Goal: Task Accomplishment & Management: Use online tool/utility

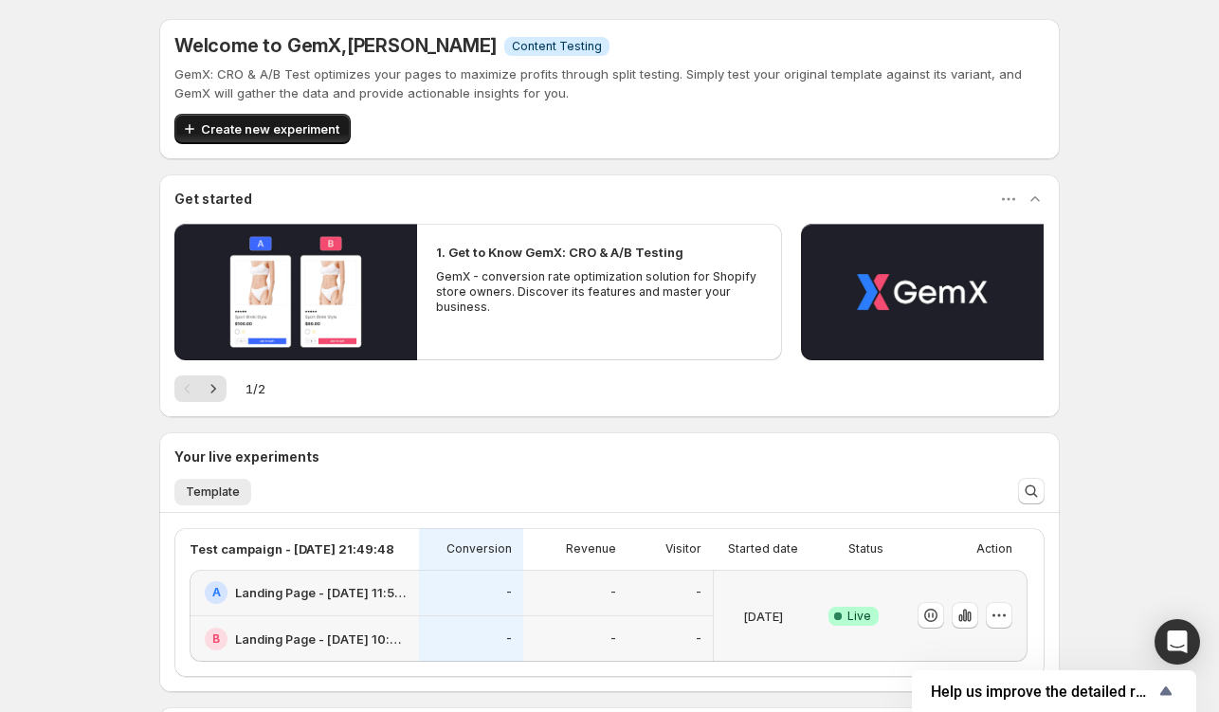
click at [226, 131] on span "Create new experiment" at bounding box center [270, 128] width 138 height 19
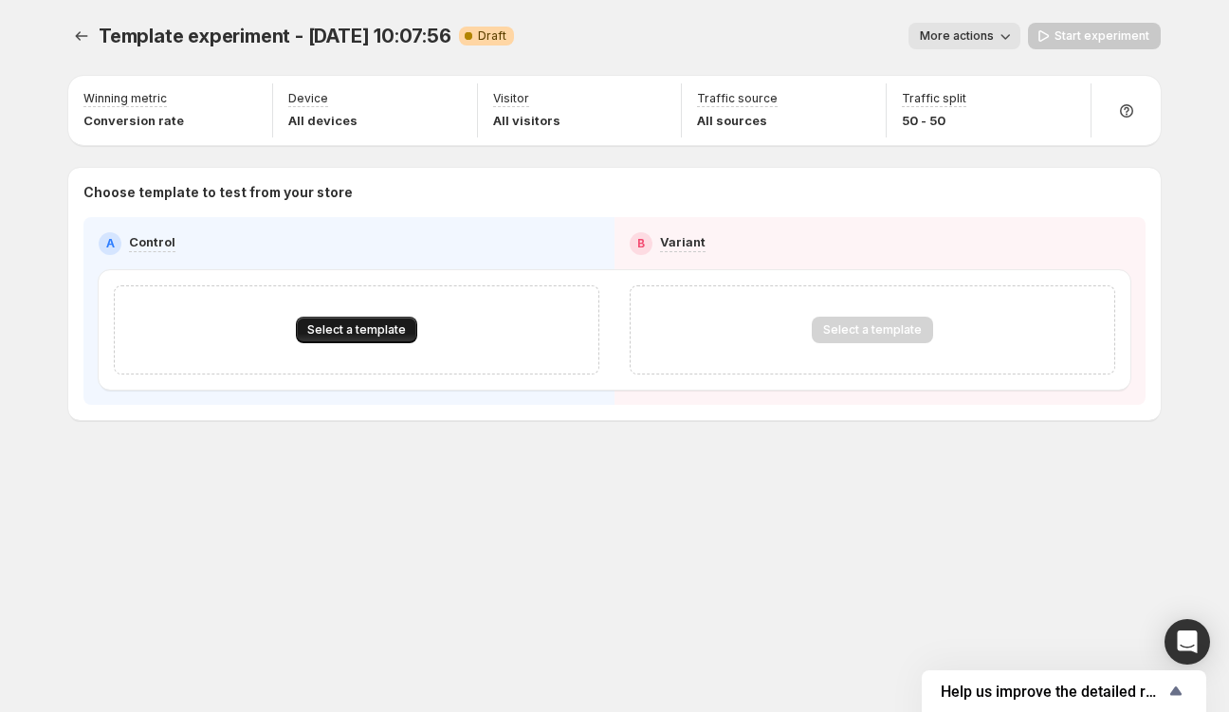
click at [333, 330] on span "Select a template" at bounding box center [356, 329] width 99 height 15
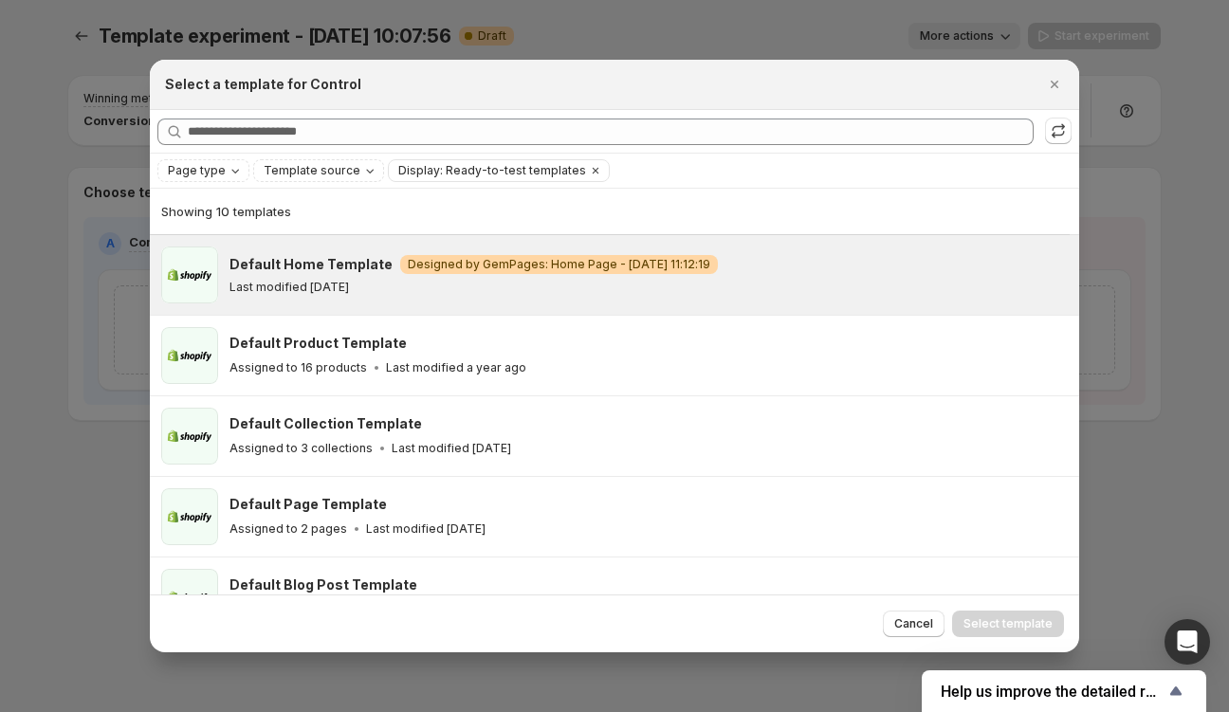
click at [349, 286] on p "Last modified [DATE]" at bounding box center [288, 287] width 119 height 15
click at [1024, 585] on span "Select template" at bounding box center [1007, 623] width 89 height 15
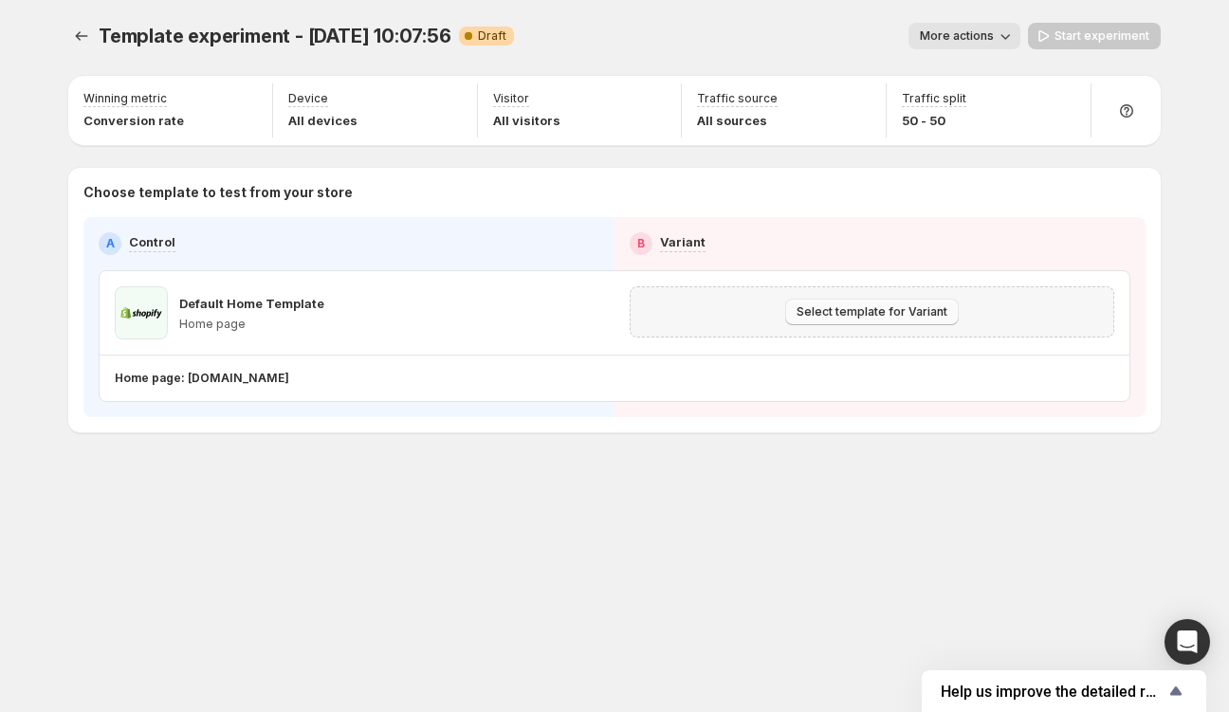
click at [847, 319] on span "Select template for Variant" at bounding box center [871, 311] width 151 height 15
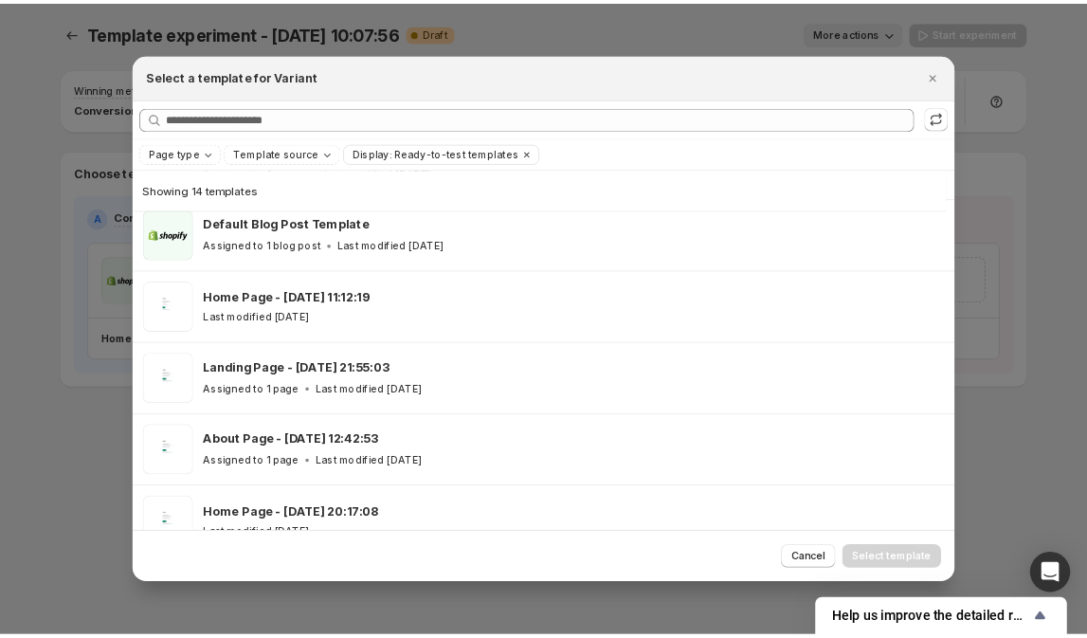
scroll to position [282, 0]
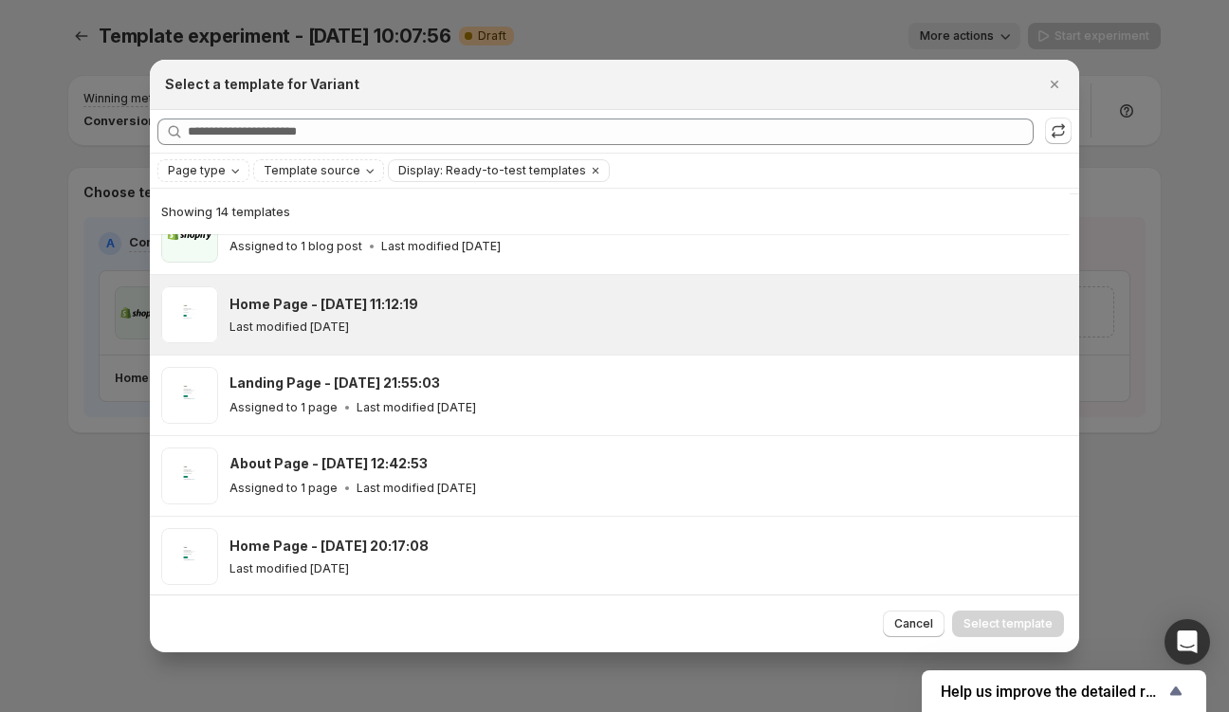
click at [781, 326] on div "Last modified [DATE]" at bounding box center [645, 326] width 832 height 15
click at [1031, 585] on button "Select template" at bounding box center [1008, 623] width 112 height 27
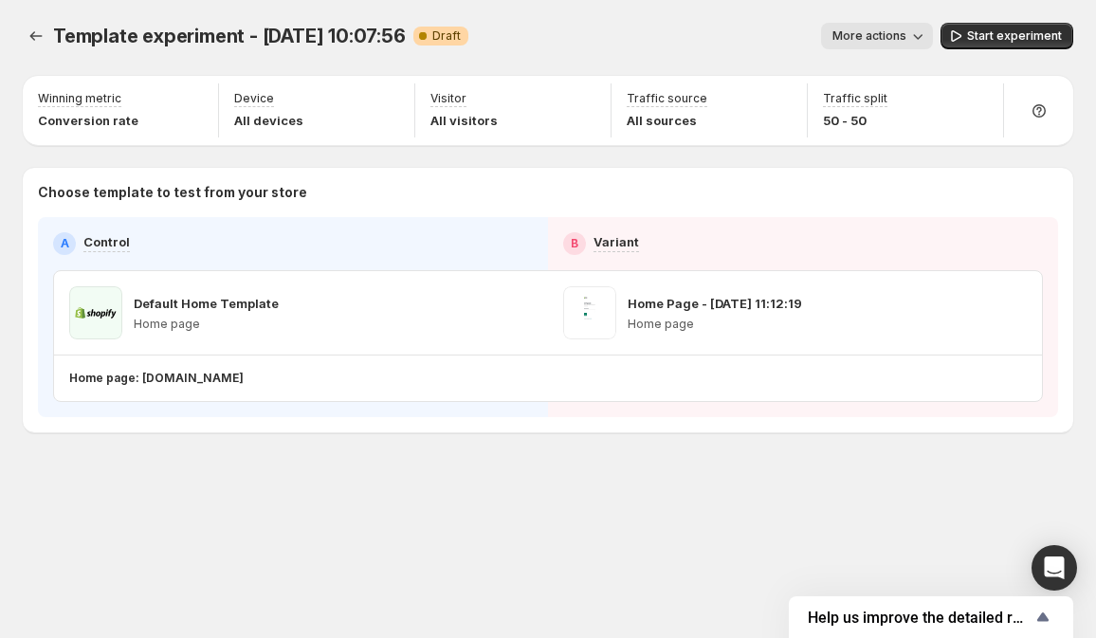
click at [859, 29] on span "More actions" at bounding box center [869, 35] width 74 height 15
click at [709, 34] on div "More actions" at bounding box center [707, 36] width 449 height 27
click at [993, 42] on span "Start experiment" at bounding box center [1014, 35] width 95 height 15
click at [986, 30] on span "Pause experiment" at bounding box center [1009, 35] width 103 height 15
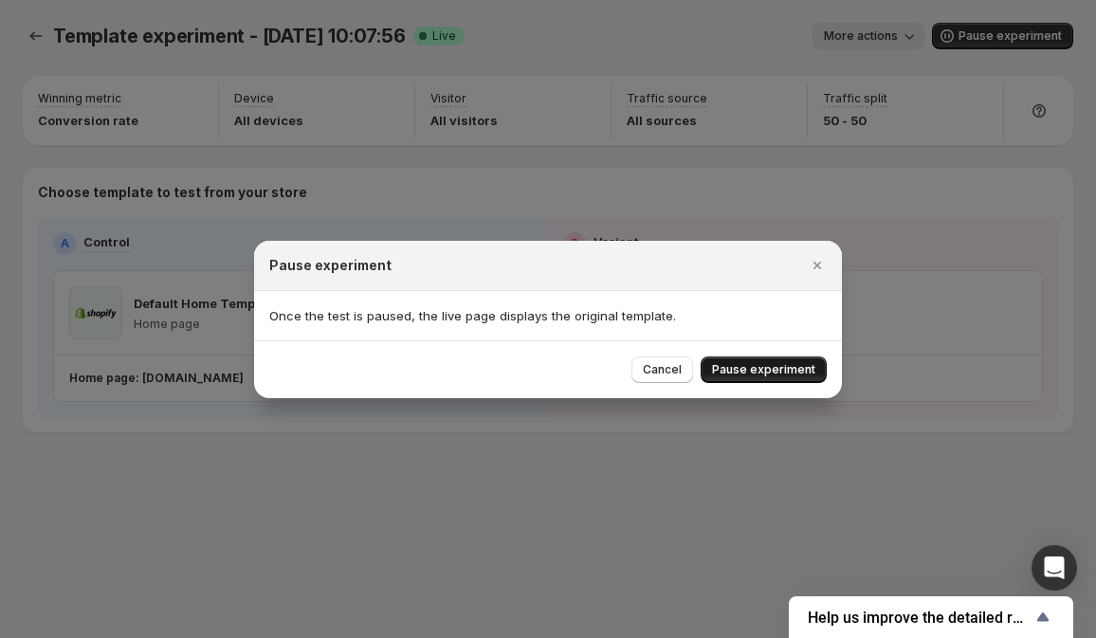
click at [783, 369] on span "Pause experiment" at bounding box center [763, 369] width 103 height 15
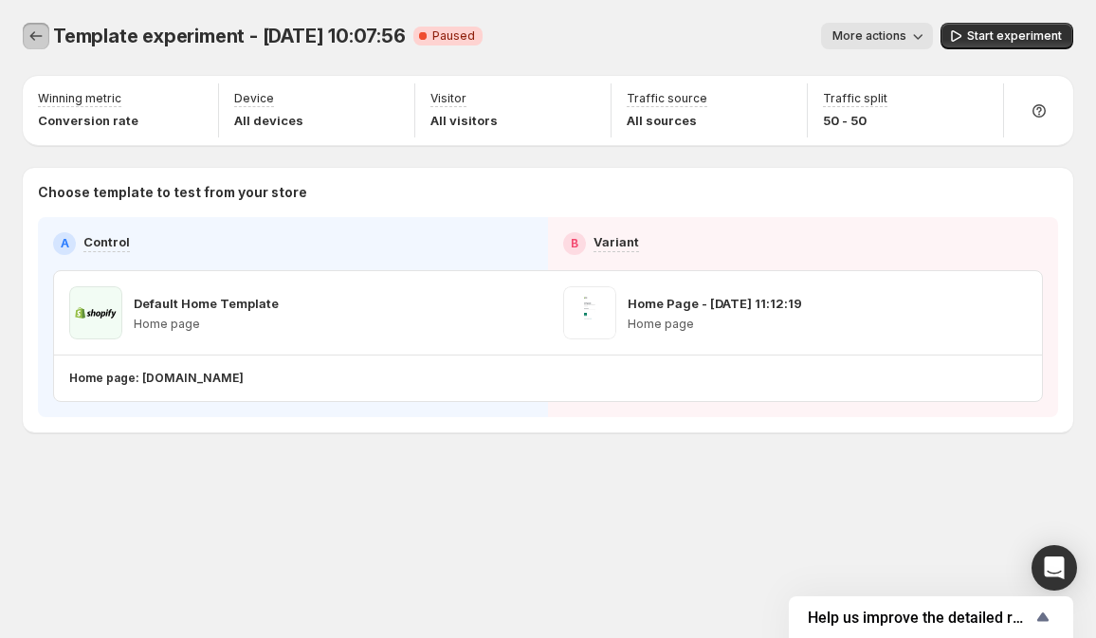
click at [30, 41] on icon "Experiments" at bounding box center [36, 36] width 19 height 19
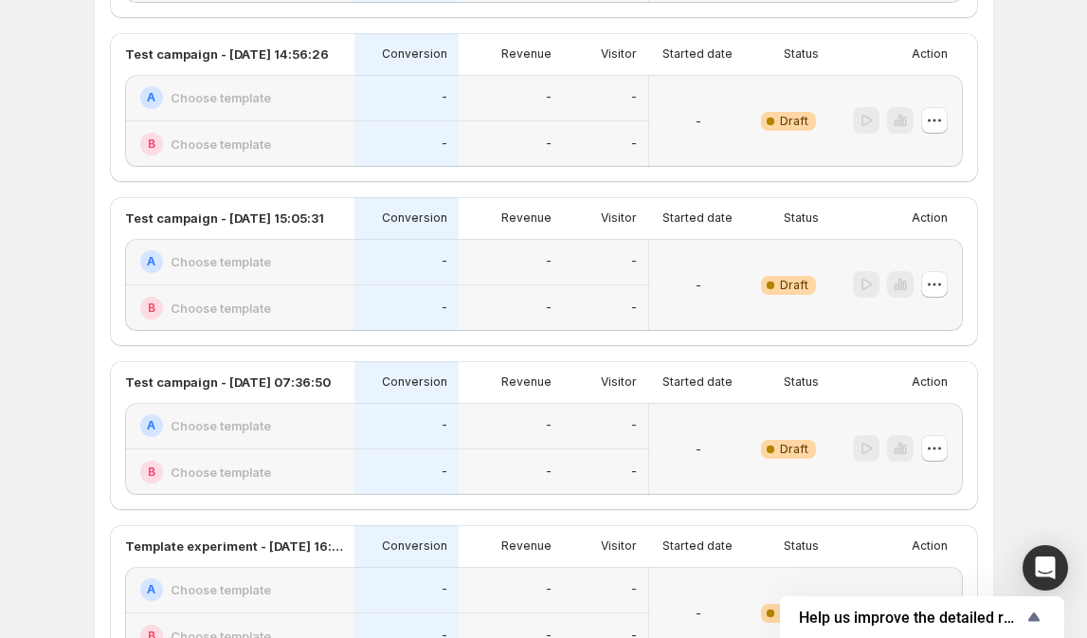
scroll to position [1118, 0]
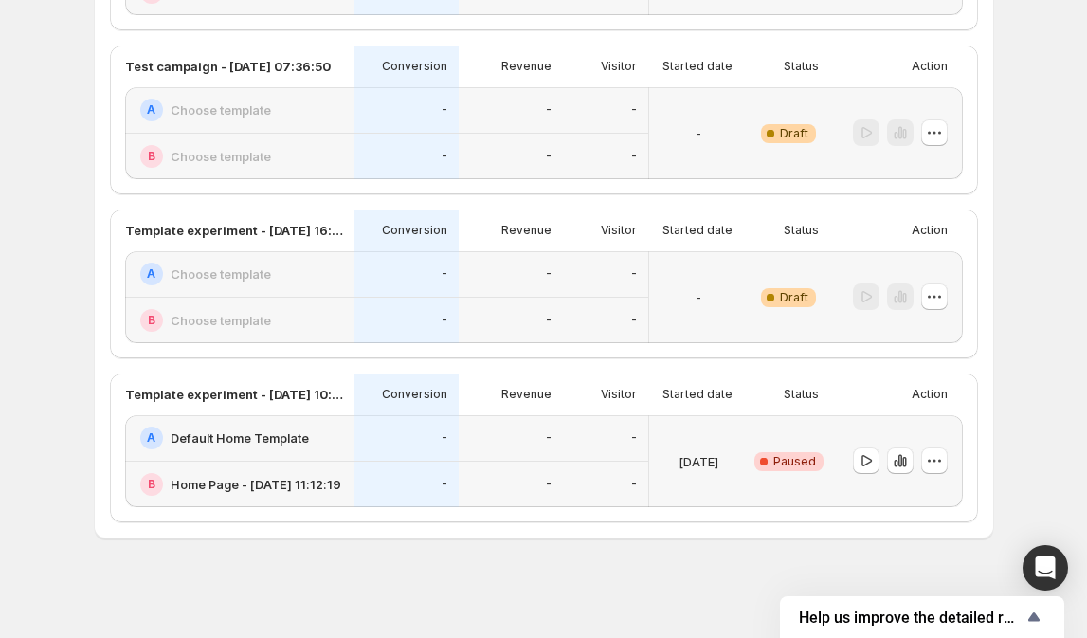
click at [714, 463] on p "[DATE]" at bounding box center [699, 461] width 40 height 19
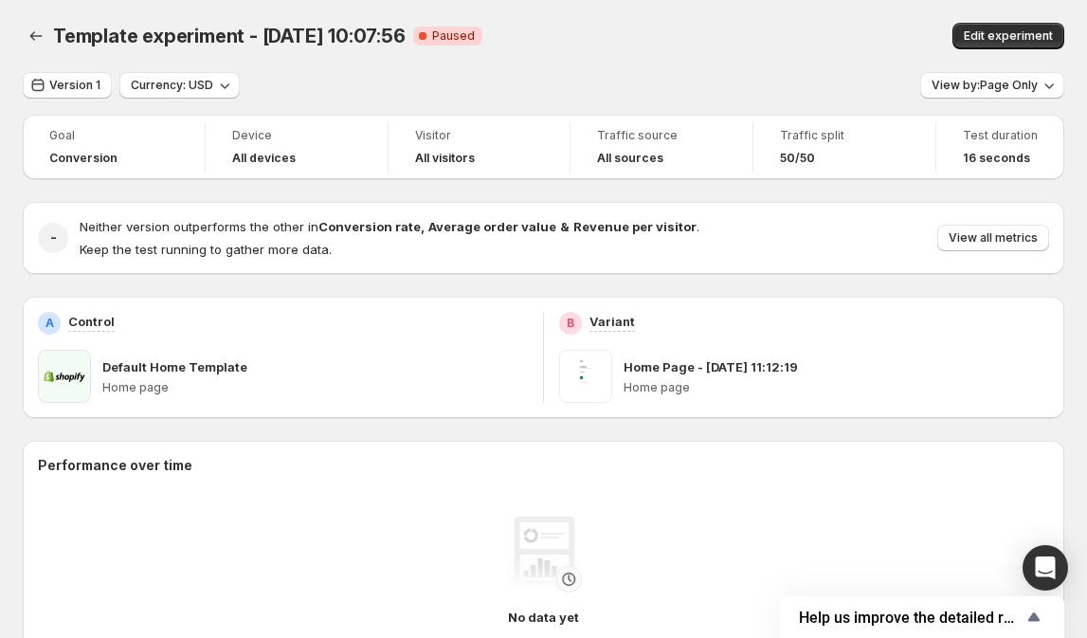
drag, startPoint x: 463, startPoint y: 40, endPoint x: 1069, endPoint y: 118, distance: 611.6
click at [467, 40] on span "Paused" at bounding box center [453, 35] width 43 height 15
click at [1021, 35] on span "Edit experiment" at bounding box center [1008, 35] width 89 height 15
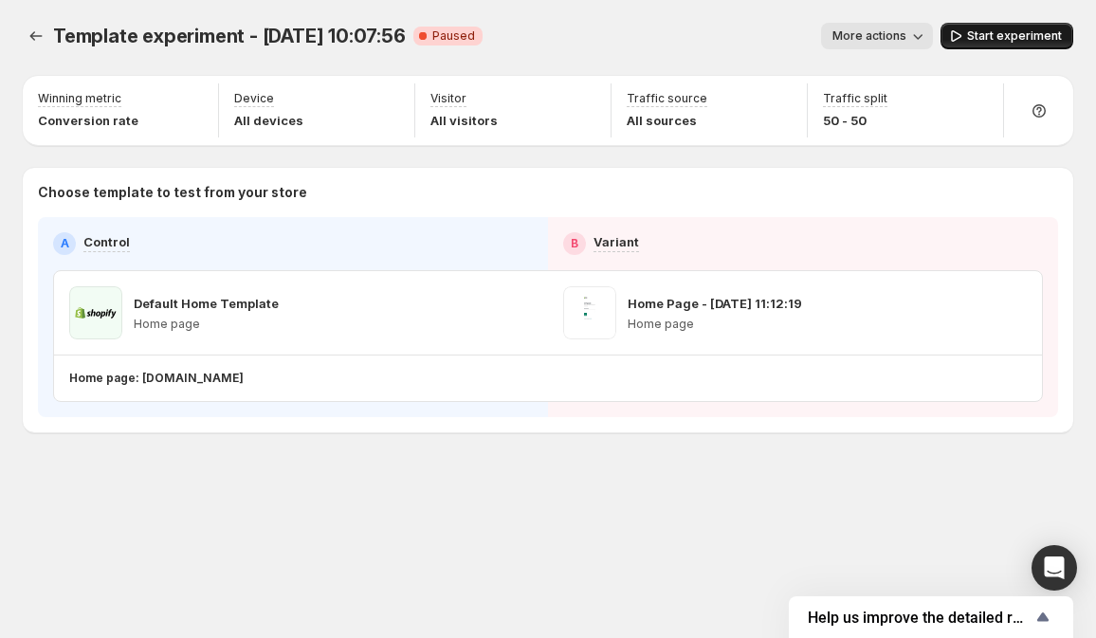
click at [1001, 37] on span "Start experiment" at bounding box center [1014, 35] width 95 height 15
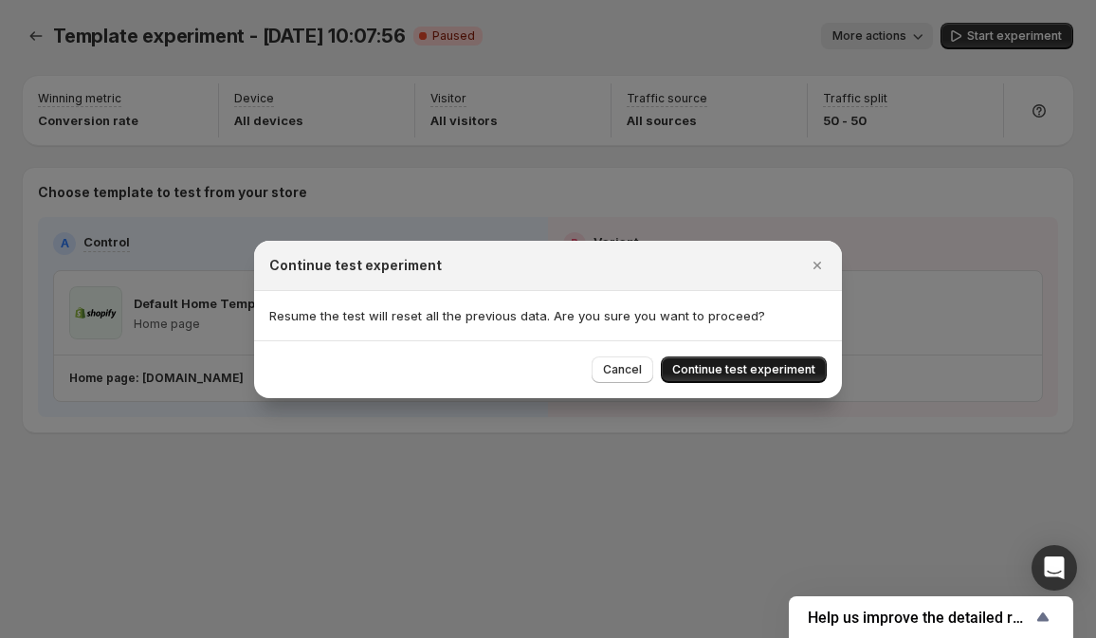
click at [786, 373] on span "Continue test experiment" at bounding box center [743, 369] width 143 height 15
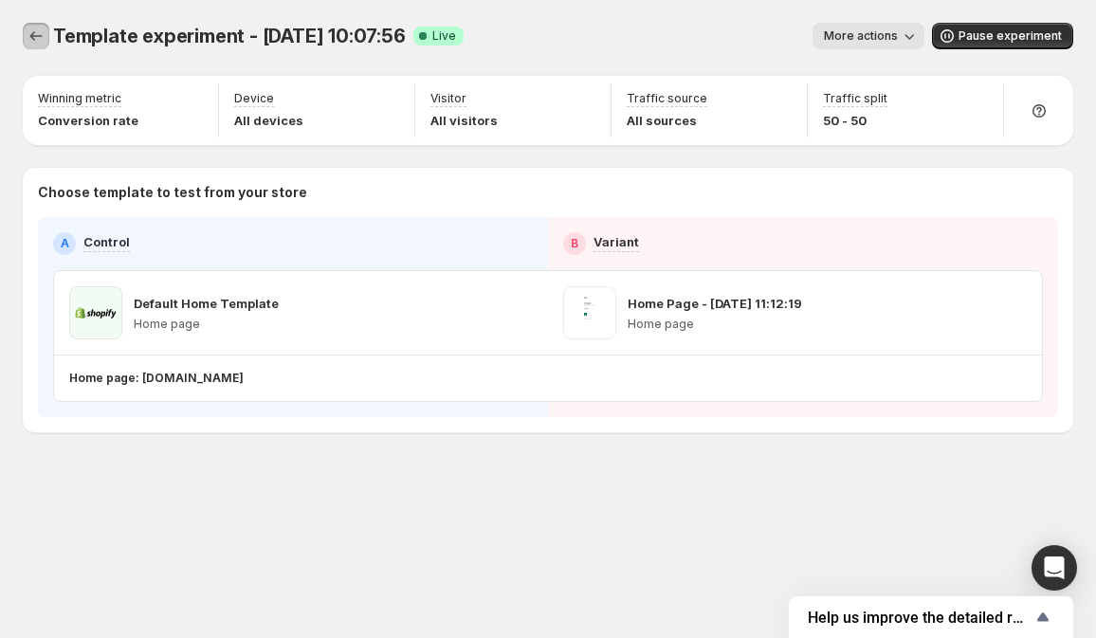
click at [30, 33] on icon "Experiments" at bounding box center [36, 36] width 19 height 19
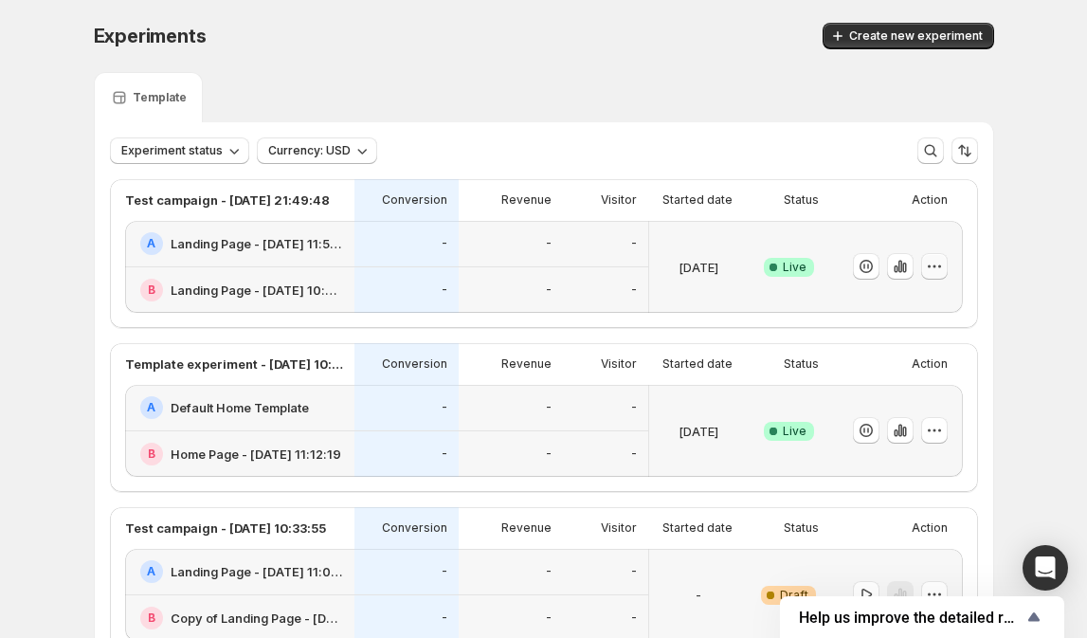
click at [940, 266] on icon "button" at bounding box center [934, 266] width 19 height 19
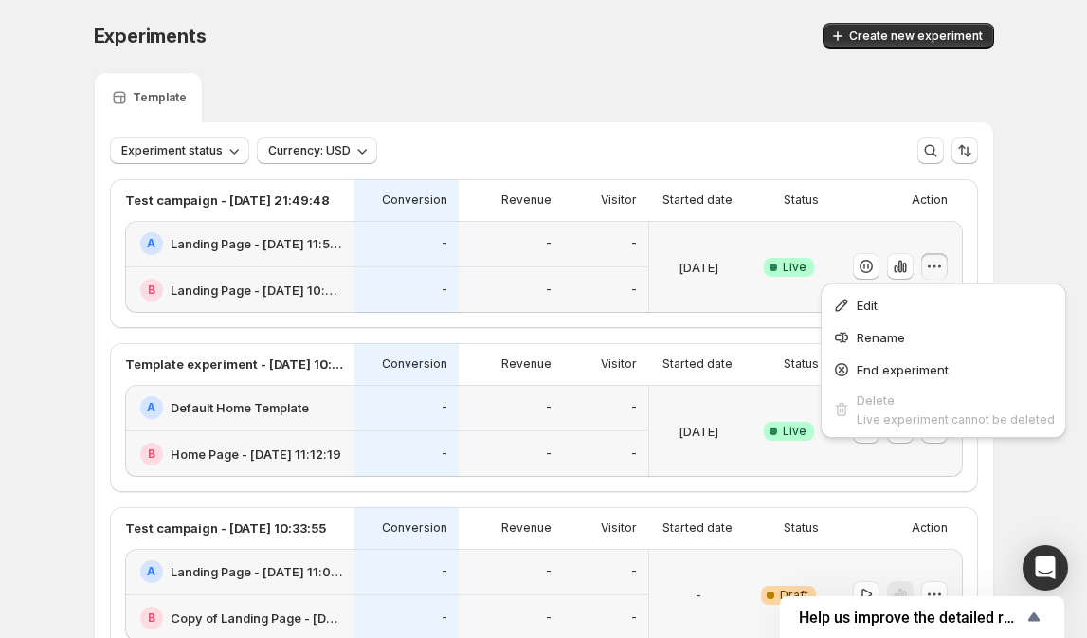
click at [567, 84] on div "Template" at bounding box center [544, 97] width 901 height 50
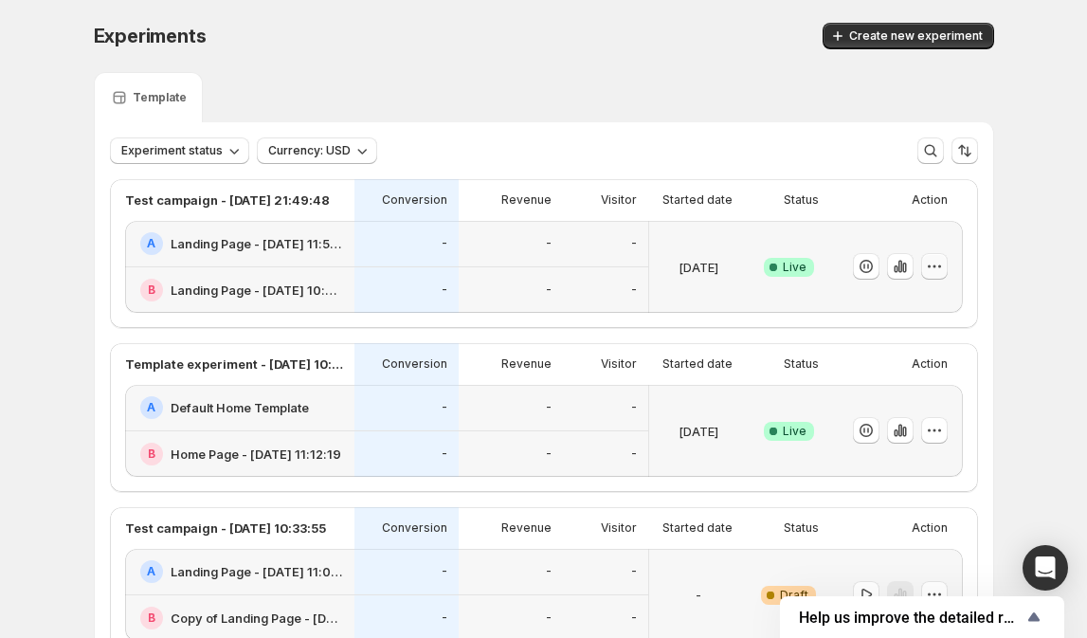
click at [944, 271] on icon "button" at bounding box center [934, 266] width 19 height 19
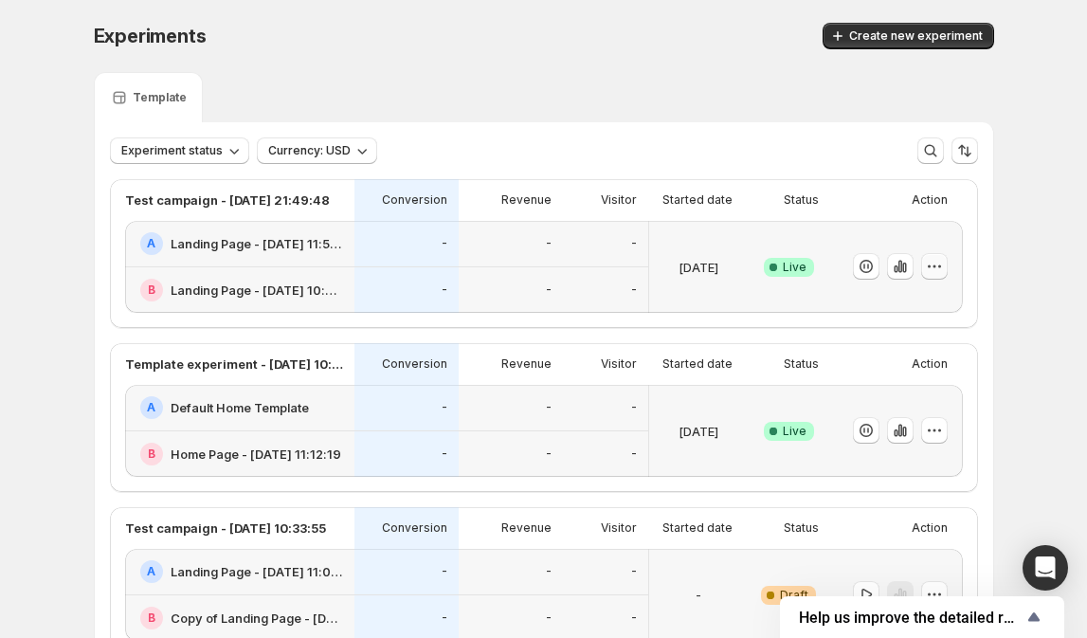
click at [938, 268] on icon "button" at bounding box center [934, 266] width 19 height 19
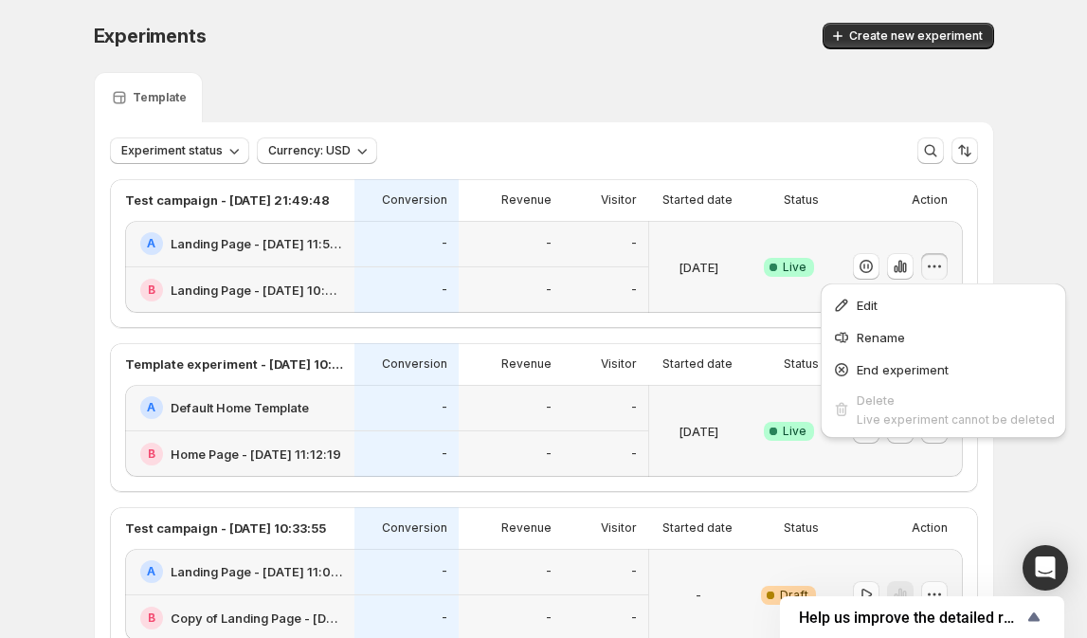
click at [720, 294] on div "[DATE]" at bounding box center [698, 266] width 83 height 69
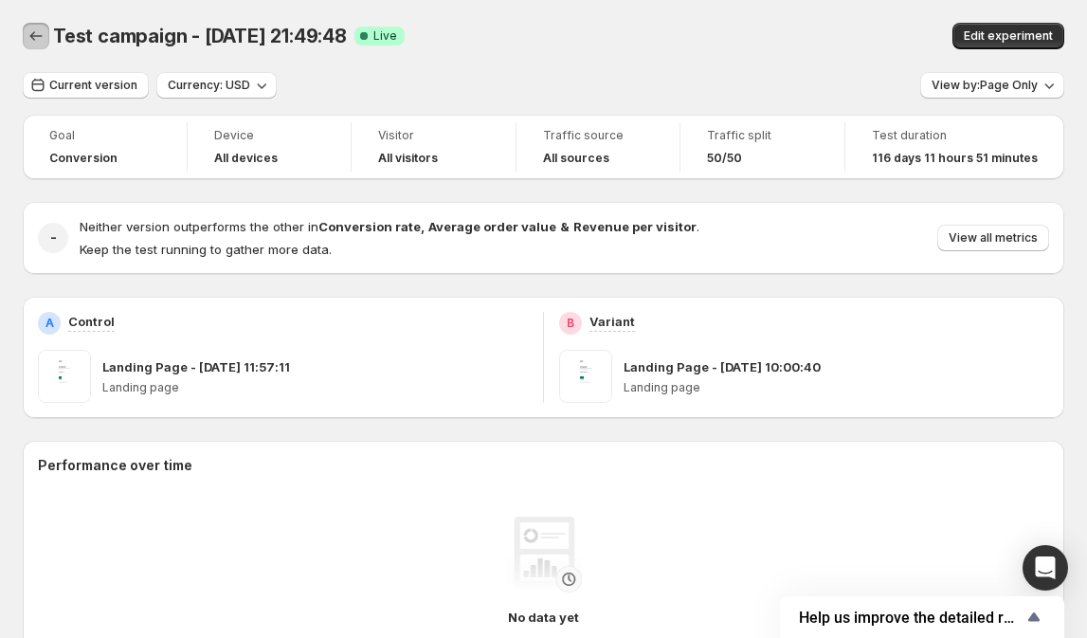
click at [36, 35] on icon "Back" at bounding box center [36, 36] width 19 height 19
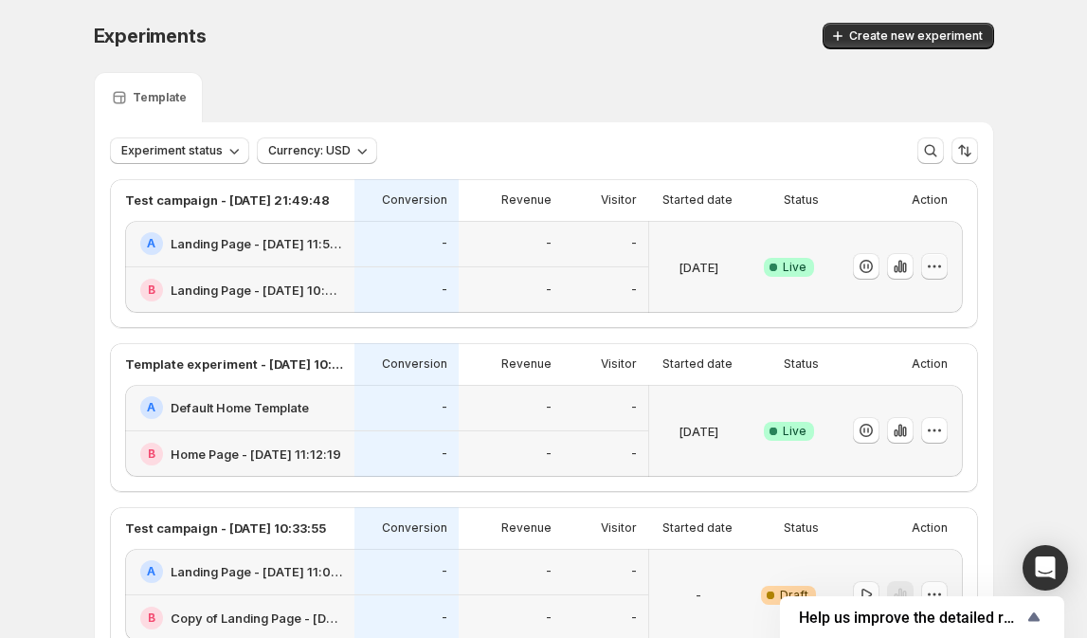
click at [948, 263] on button "button" at bounding box center [934, 266] width 27 height 27
